Goal: Information Seeking & Learning: Find specific fact

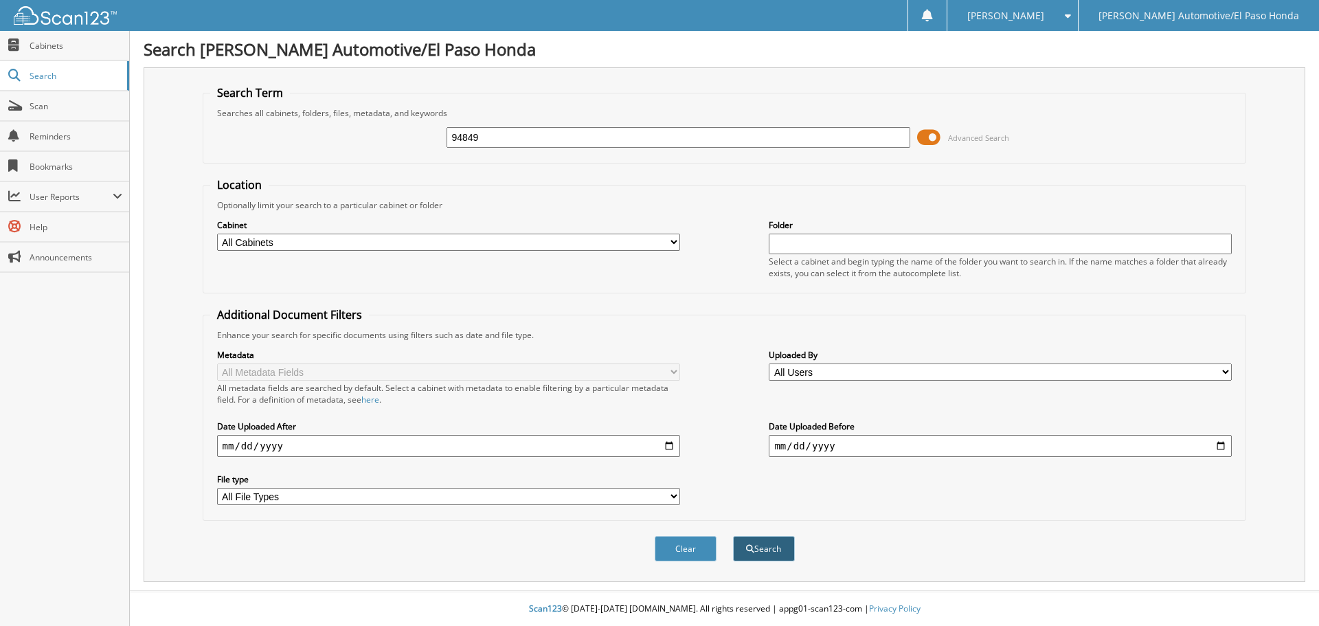
type input "94849"
click at [771, 553] on button "Search" at bounding box center [764, 548] width 62 height 25
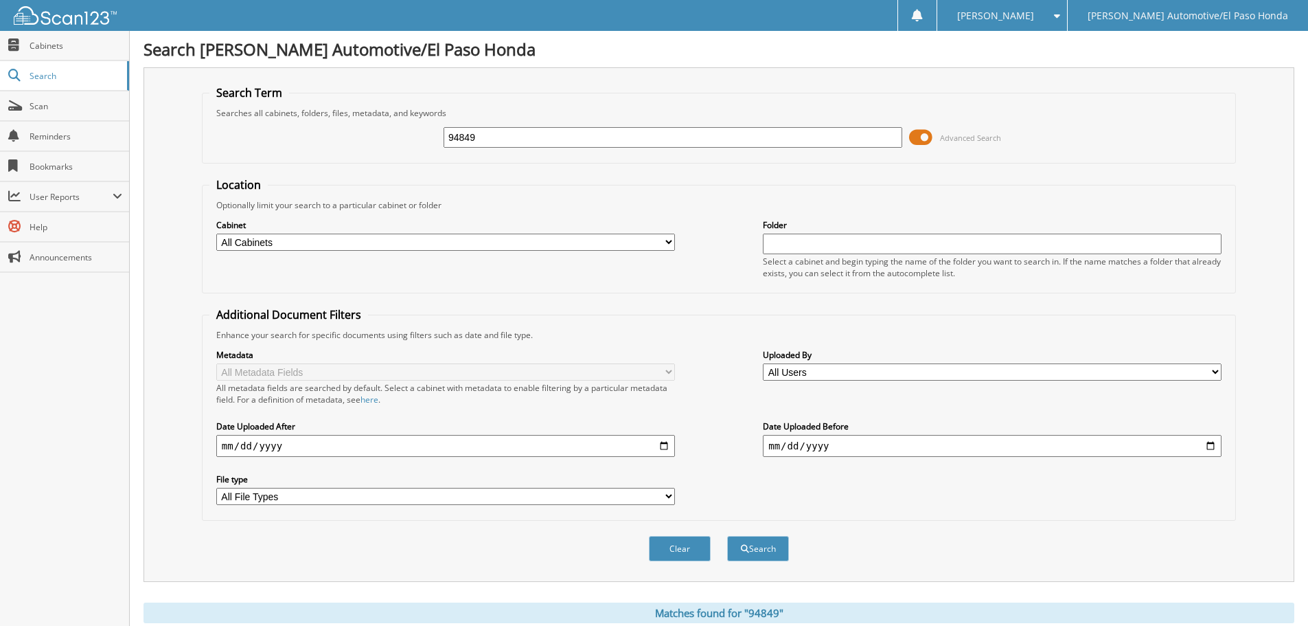
scroll to position [315, 0]
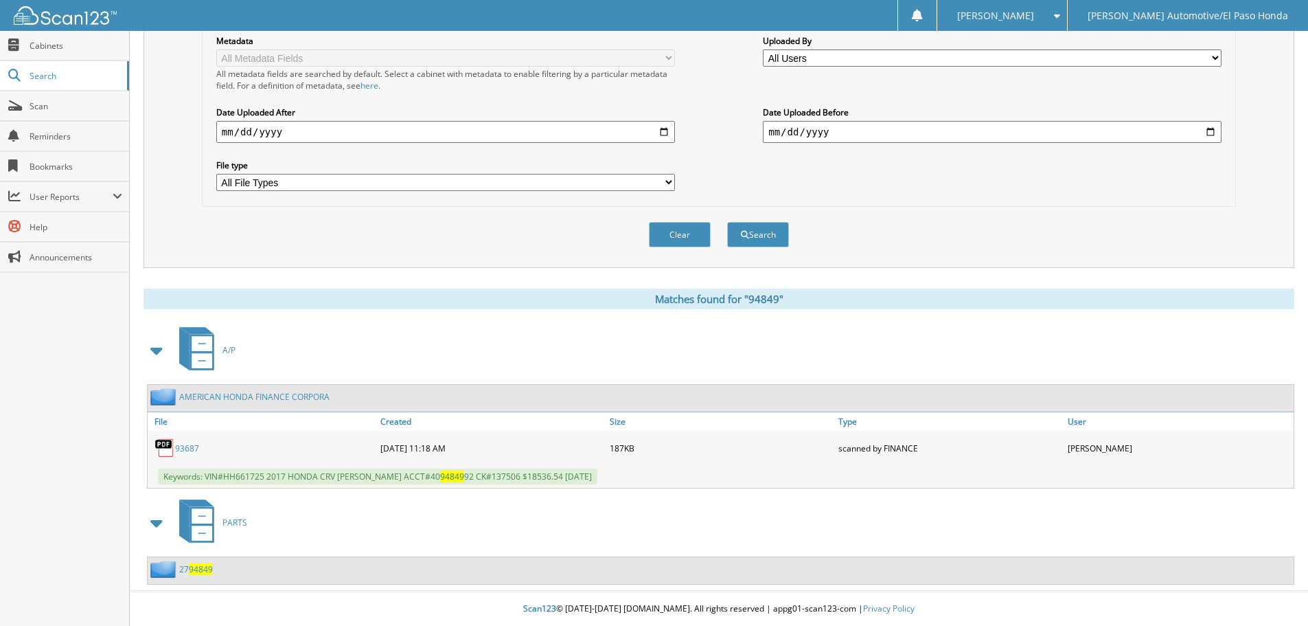
click at [189, 450] on link "93687" at bounding box center [187, 448] width 24 height 12
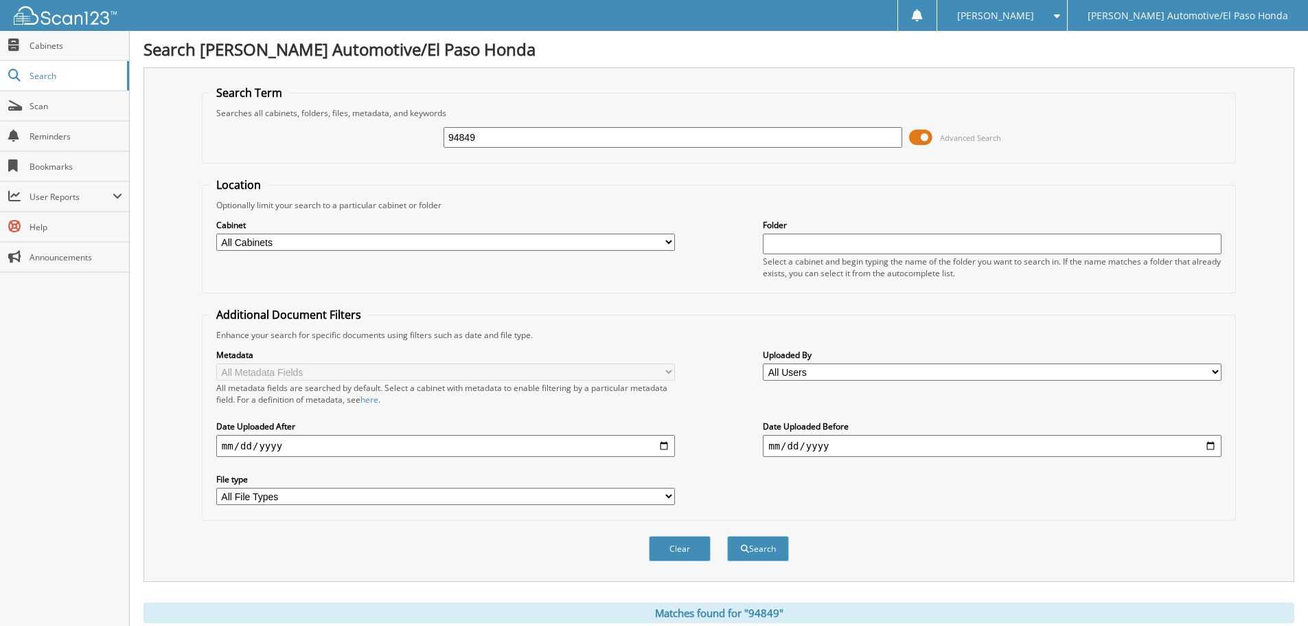
drag, startPoint x: 491, startPoint y: 141, endPoint x: 181, endPoint y: 74, distance: 317.7
click at [181, 74] on div "Search Term Searches all cabinets, folders, files, metadata, and keywords 94849…" at bounding box center [719, 324] width 1151 height 514
type input "94849A"
click at [767, 549] on button "Search" at bounding box center [758, 548] width 62 height 25
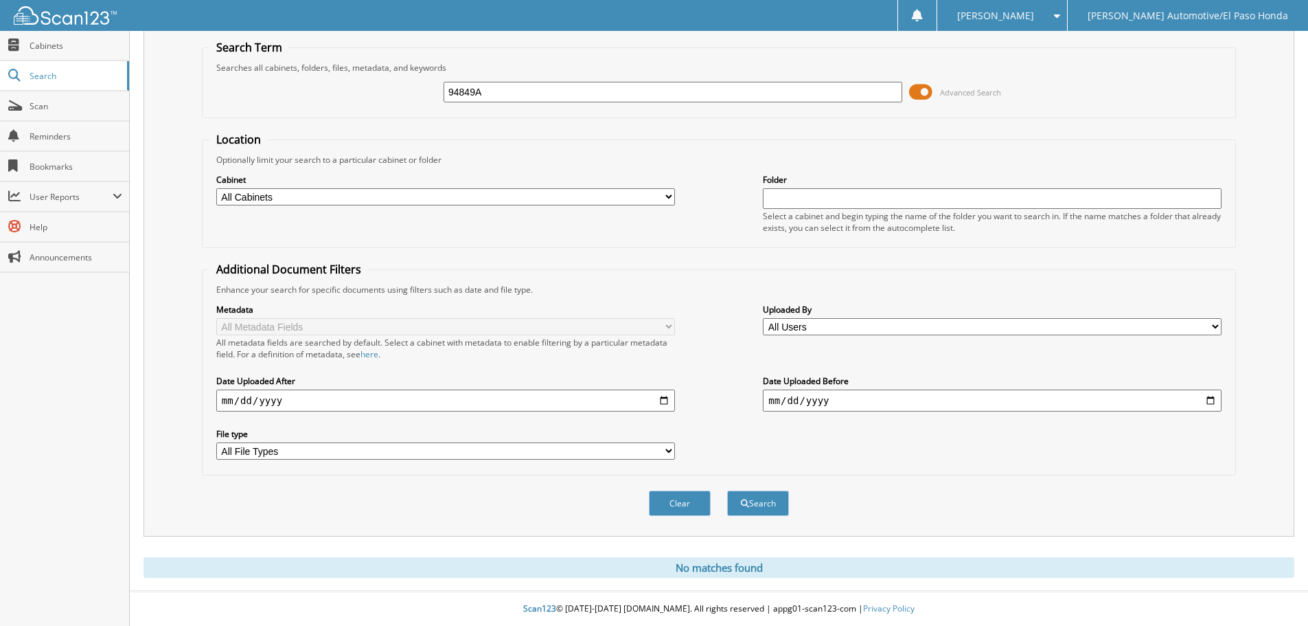
click at [924, 87] on span at bounding box center [920, 92] width 23 height 21
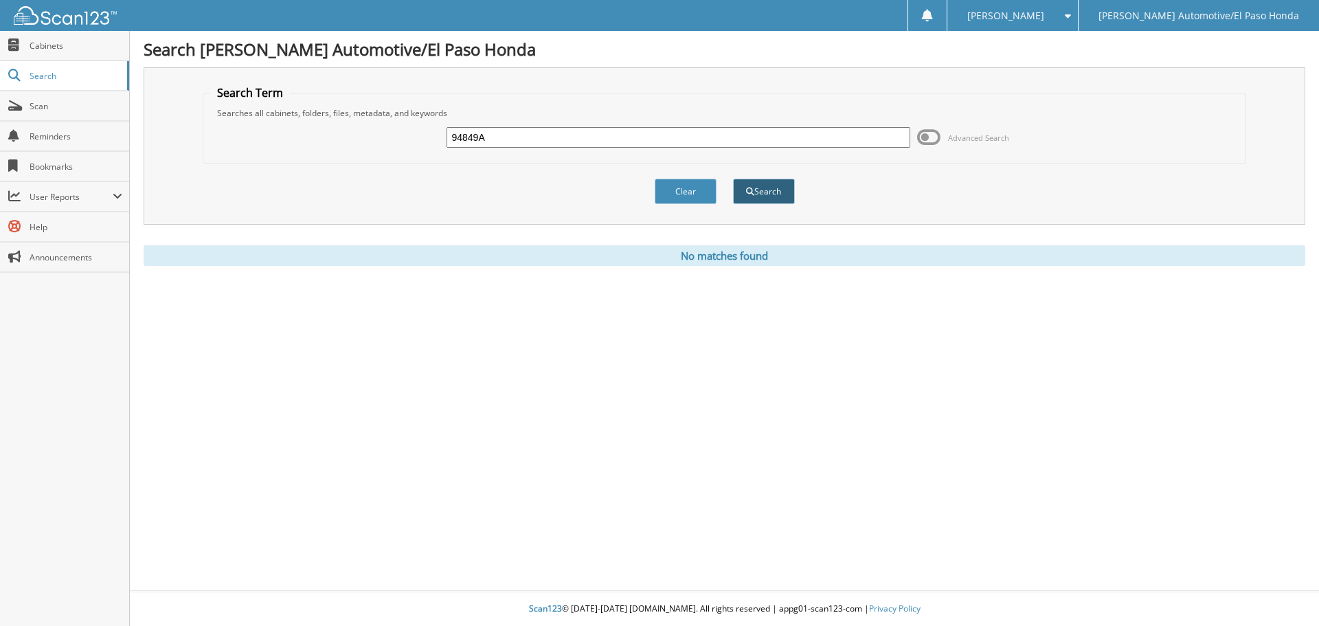
click at [778, 192] on button "Search" at bounding box center [764, 191] width 62 height 25
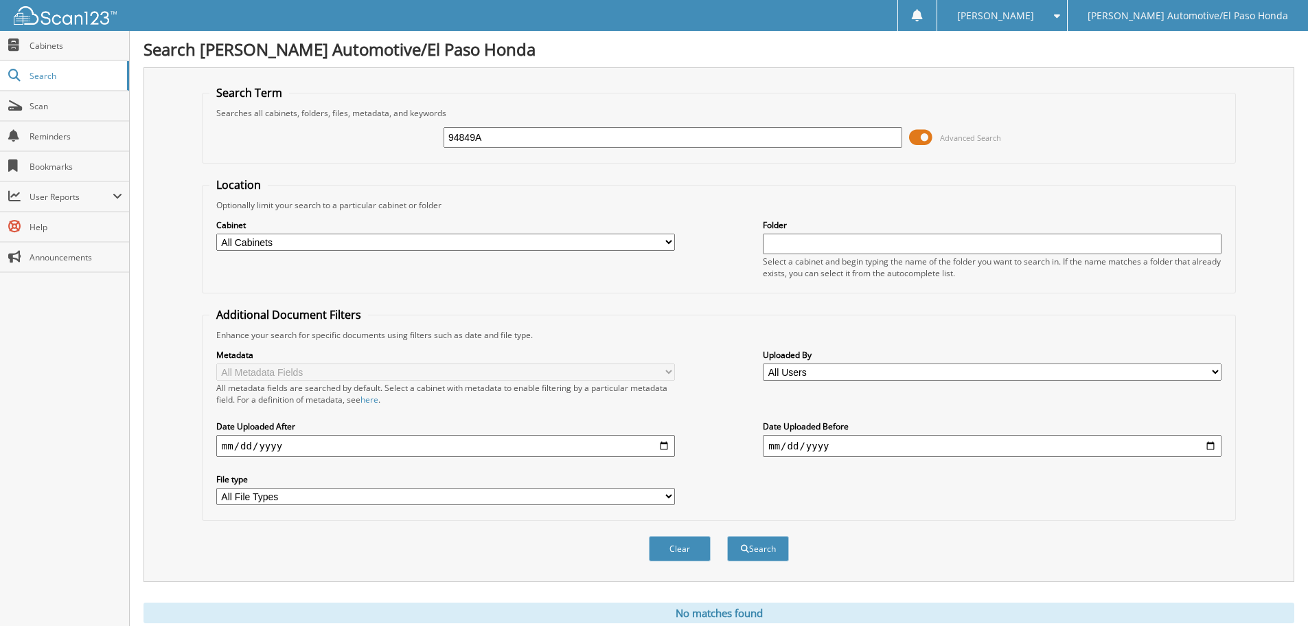
click at [509, 139] on input "94849A" at bounding box center [673, 137] width 459 height 21
type input "94849"
click at [901, 161] on fieldset "Search Term Searches all cabinets, folders, files, metadata, and keywords 94849…" at bounding box center [719, 124] width 1034 height 78
click at [764, 547] on button "Search" at bounding box center [758, 548] width 62 height 25
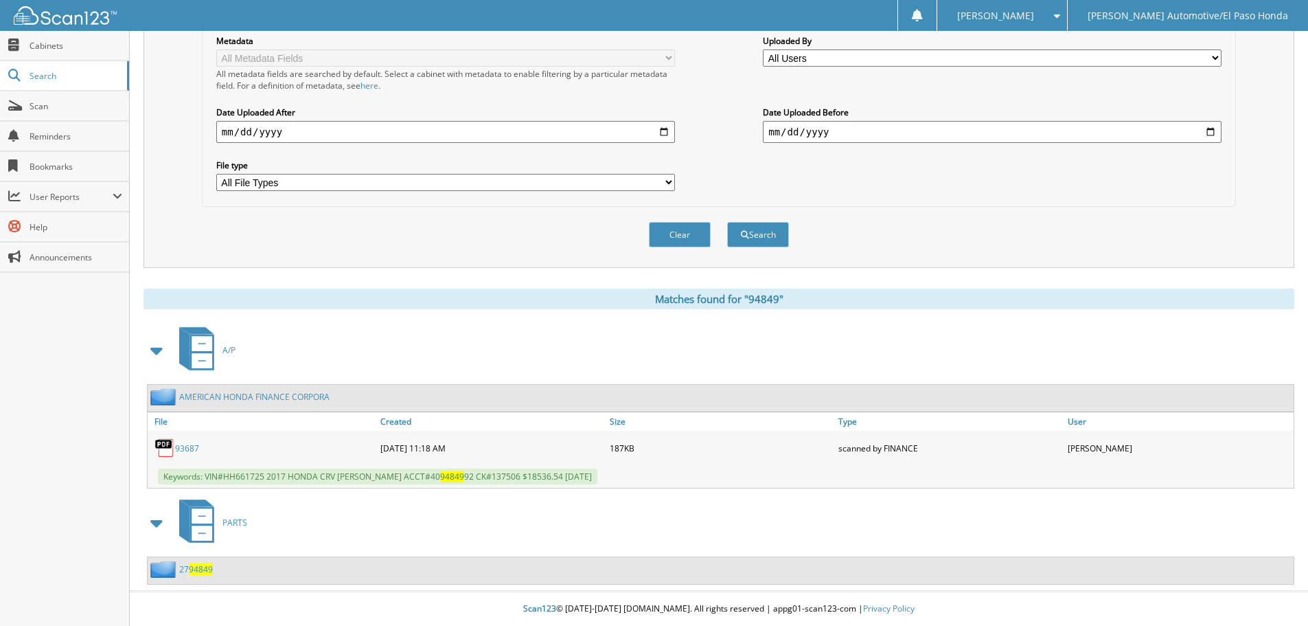
click at [207, 573] on span "94849" at bounding box center [201, 569] width 24 height 12
